Goal: Navigation & Orientation: Find specific page/section

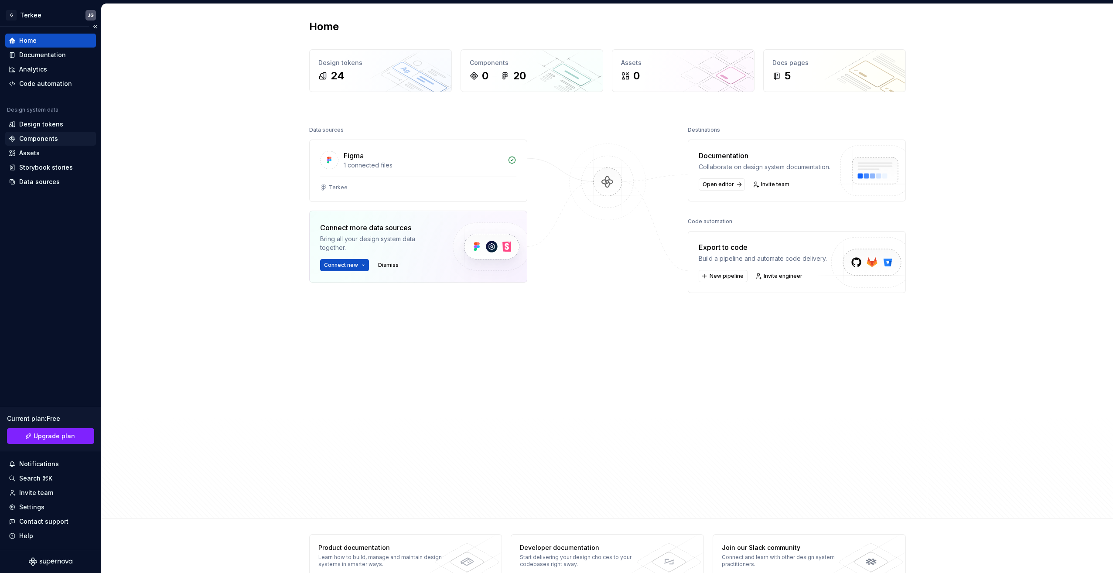
click at [38, 137] on div "Components" at bounding box center [38, 138] width 39 height 9
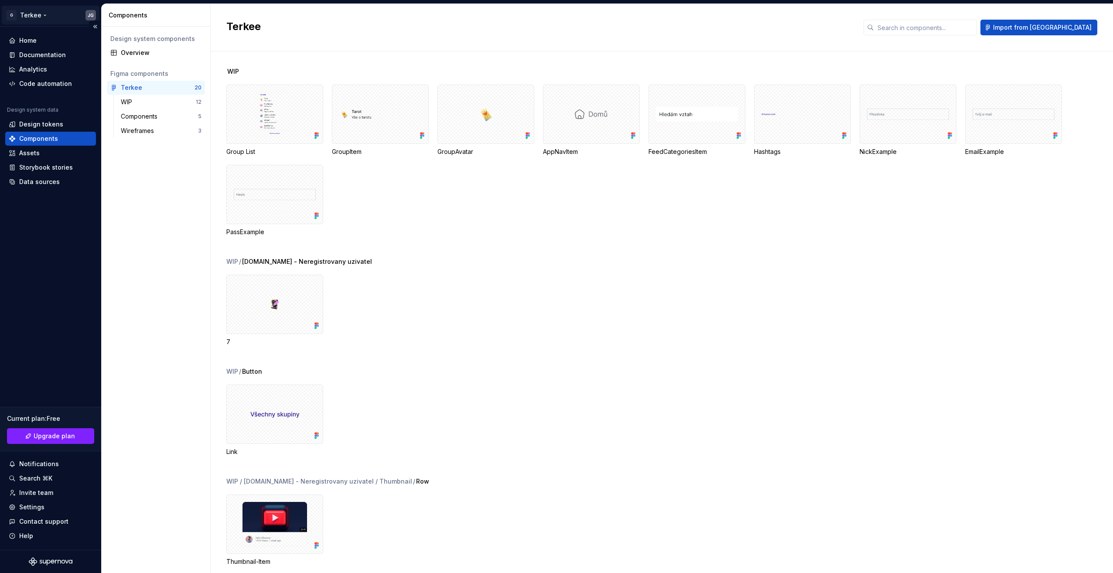
click at [38, 14] on html "G Terkee JG Home Documentation Analytics Code automation Design system data Des…" at bounding box center [556, 286] width 1113 height 573
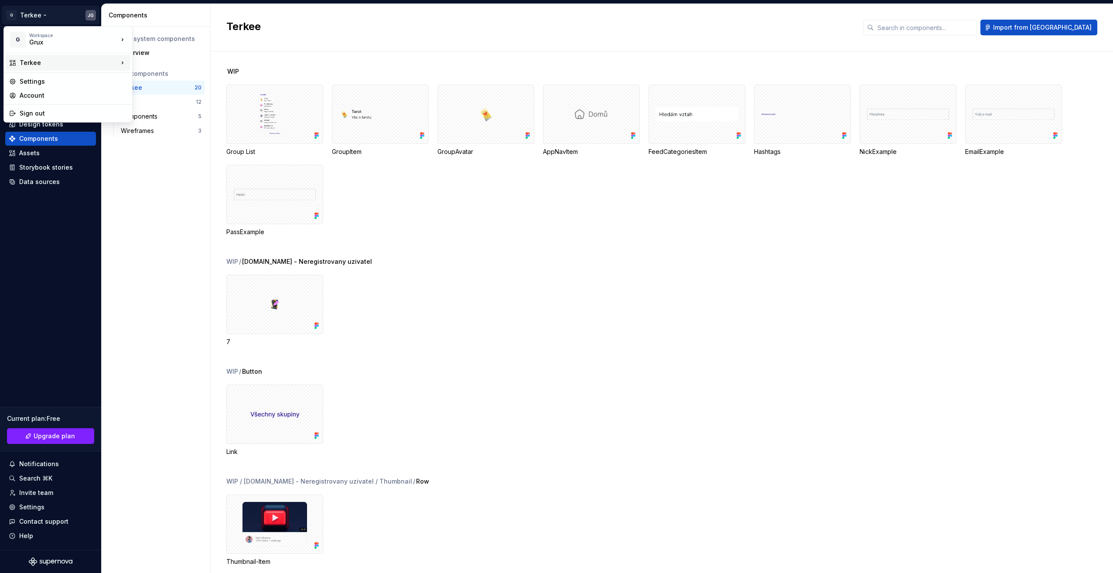
click at [79, 59] on div "Terkee" at bounding box center [69, 62] width 99 height 9
click at [153, 162] on html "G Terkee JG Home Documentation Analytics Code automation Design system data Des…" at bounding box center [556, 286] width 1113 height 573
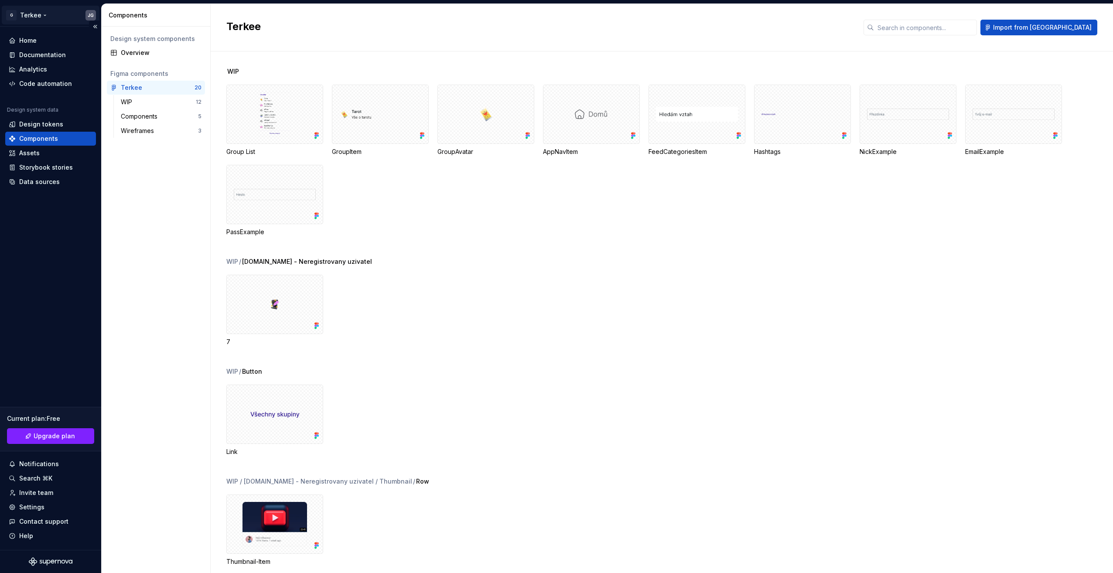
click at [46, 19] on html "G Terkee JG Home Documentation Analytics Code automation Design system data Des…" at bounding box center [556, 286] width 1113 height 573
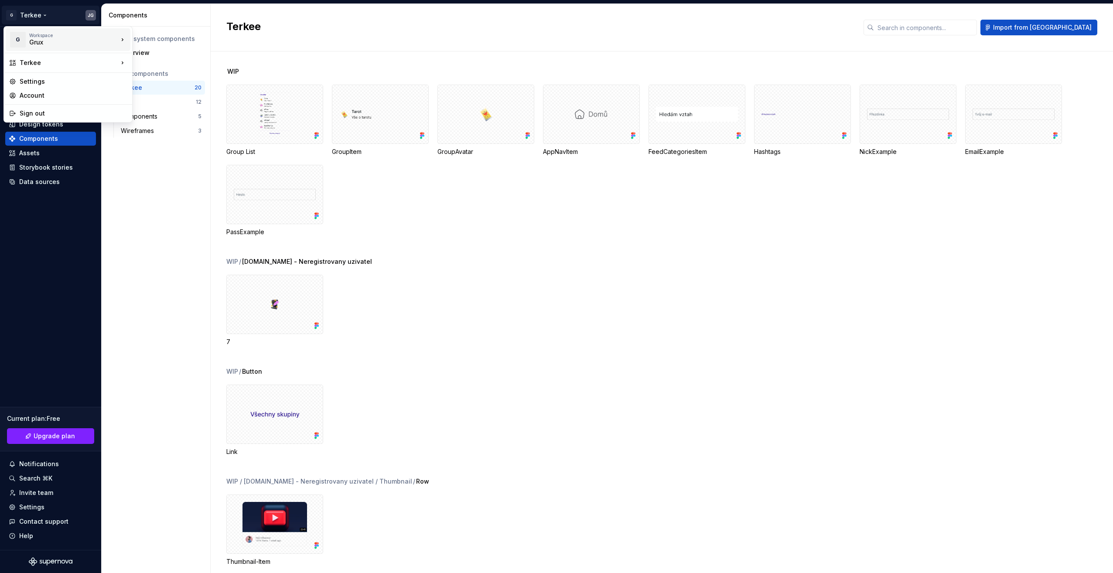
click at [56, 45] on div "Grux" at bounding box center [66, 42] width 74 height 9
click at [164, 37] on div "Daktela" at bounding box center [175, 37] width 57 height 9
